Goal: Information Seeking & Learning: Learn about a topic

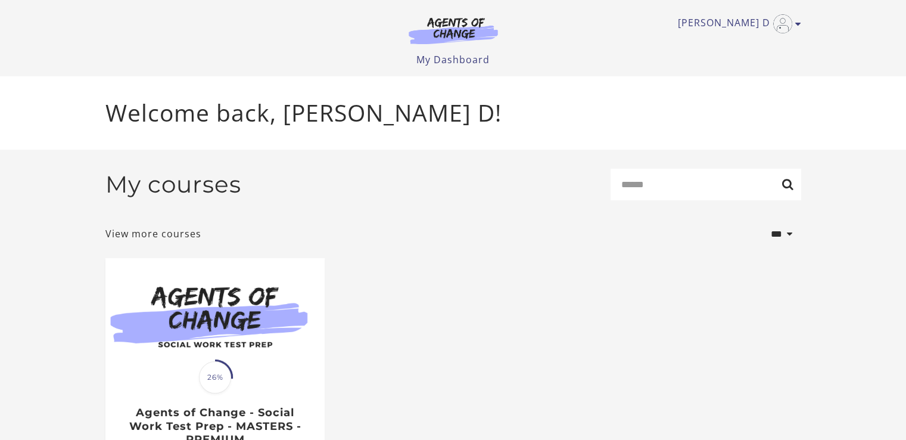
click at [219, 375] on span "26%" at bounding box center [215, 377] width 32 height 32
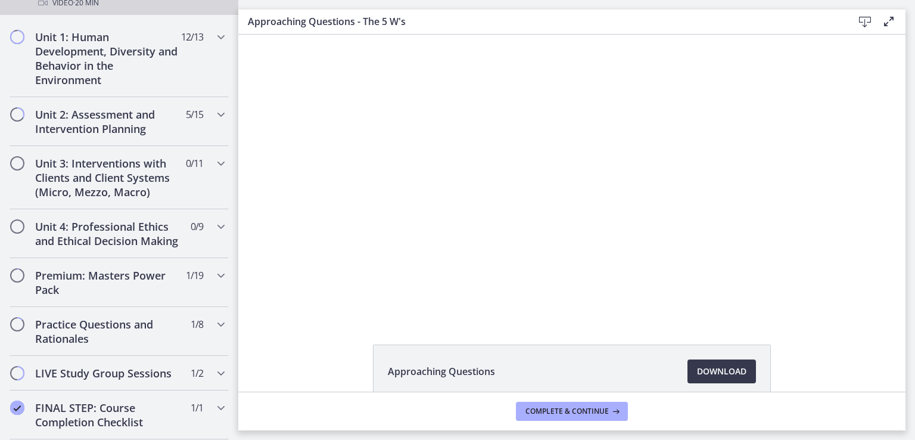
scroll to position [458, 0]
drag, startPoint x: 232, startPoint y: 117, endPoint x: 23, endPoint y: 246, distance: 245.9
click at [150, 178] on h2 "Unit 3: Interventions with Clients and Client Systems (Micro, Mezzo, Macro)" at bounding box center [107, 177] width 145 height 43
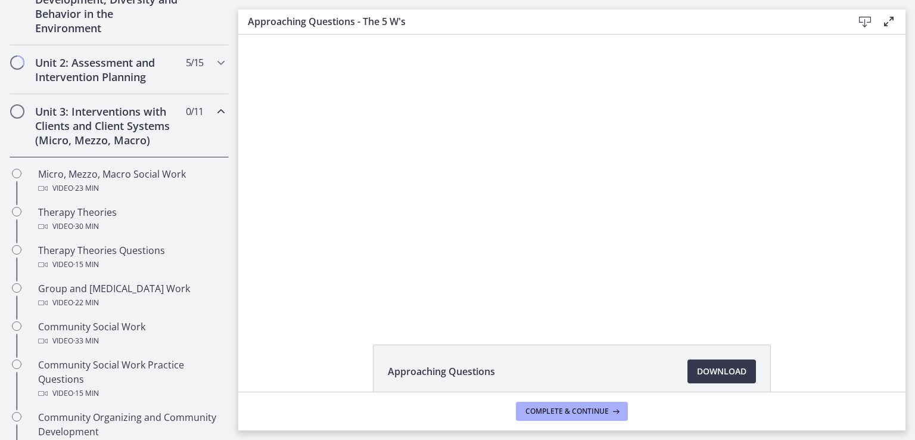
scroll to position [341, 0]
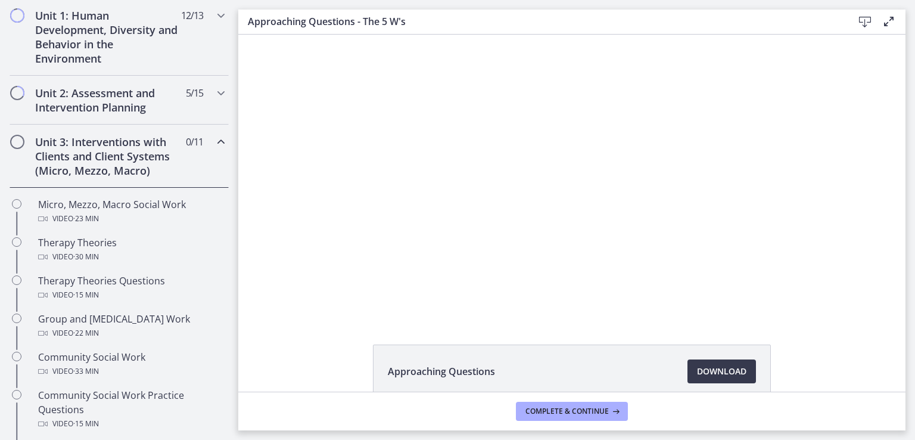
drag, startPoint x: 229, startPoint y: 184, endPoint x: 46, endPoint y: 116, distance: 195.1
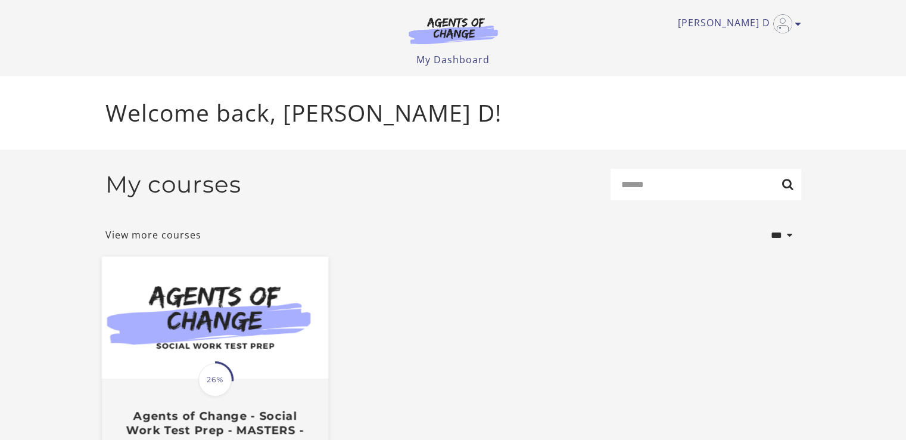
click at [222, 377] on span "26%" at bounding box center [214, 379] width 33 height 33
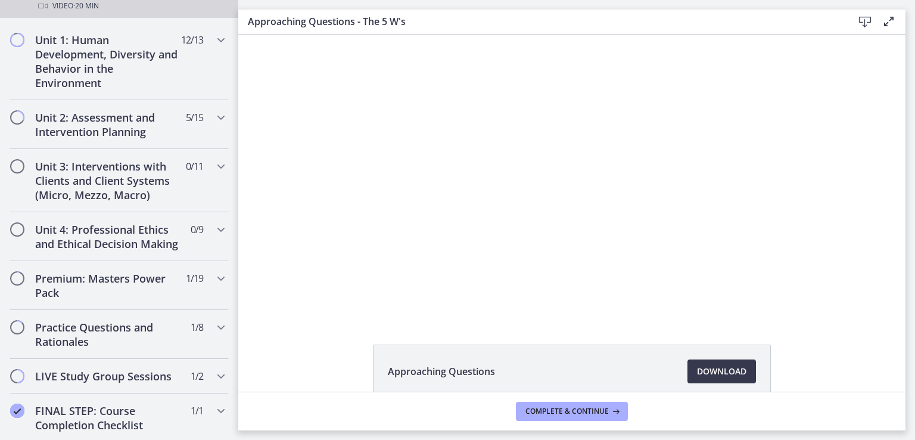
scroll to position [463, 0]
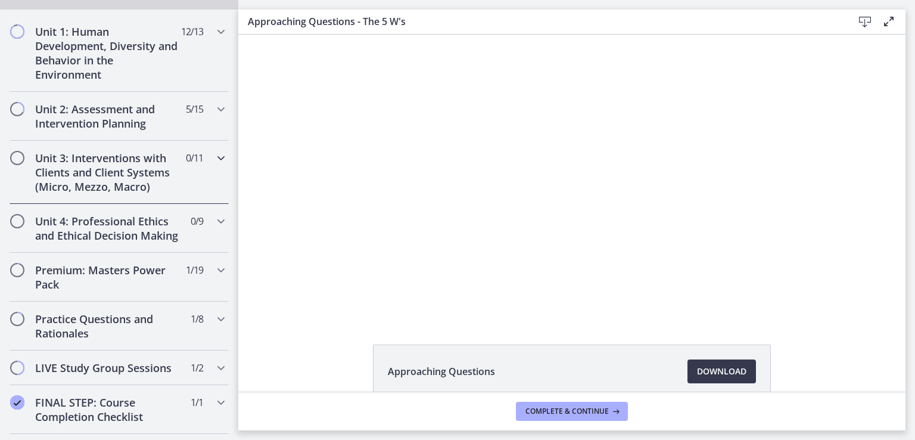
click at [150, 172] on h2 "Unit 3: Interventions with Clients and Client Systems (Micro, Mezzo, Macro)" at bounding box center [107, 172] width 145 height 43
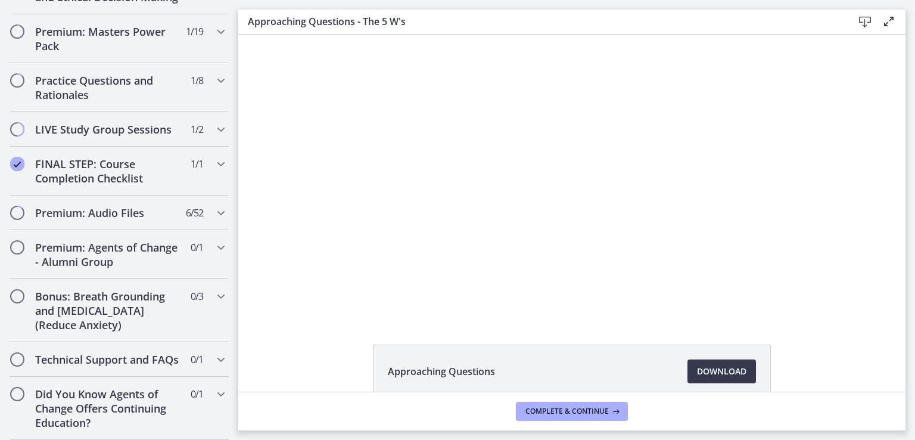
scroll to position [1046, 0]
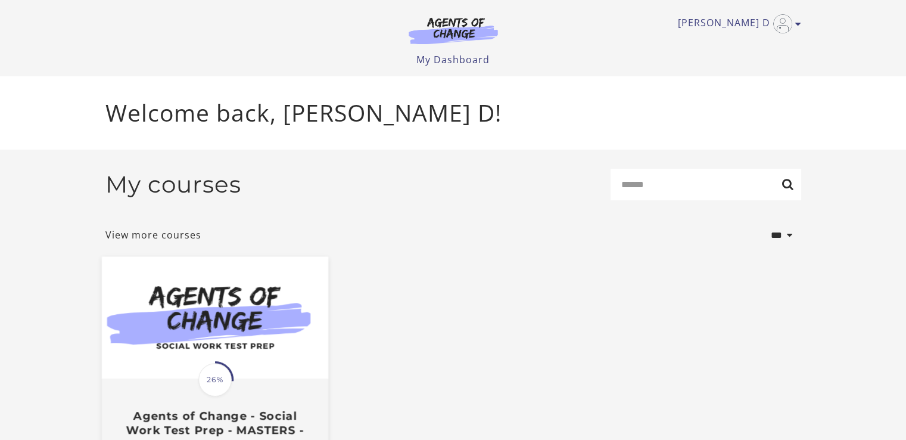
click at [210, 375] on span "26%" at bounding box center [214, 379] width 33 height 33
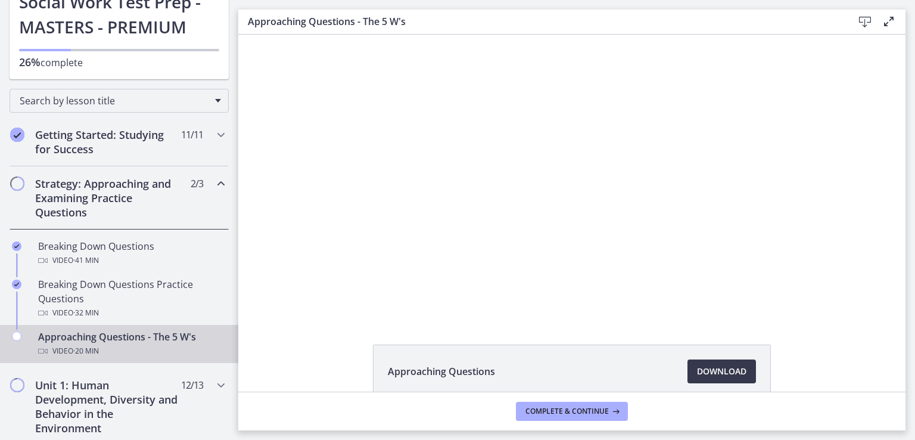
scroll to position [73, 0]
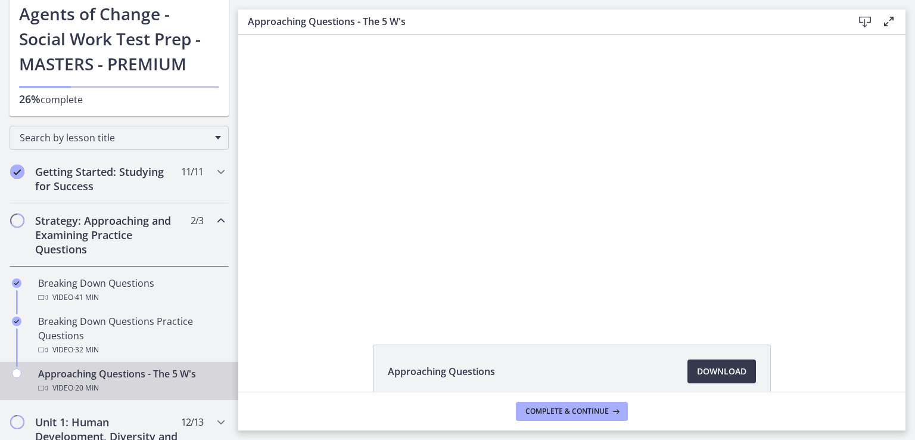
drag, startPoint x: 234, startPoint y: 217, endPoint x: 27, endPoint y: 54, distance: 263.9
